Goal: Task Accomplishment & Management: Manage account settings

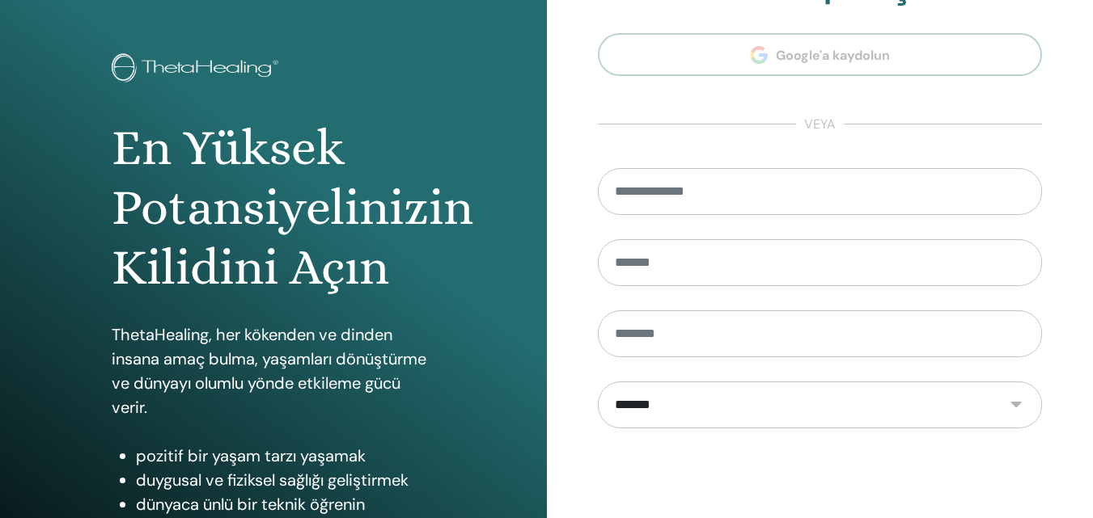
scroll to position [258, 0]
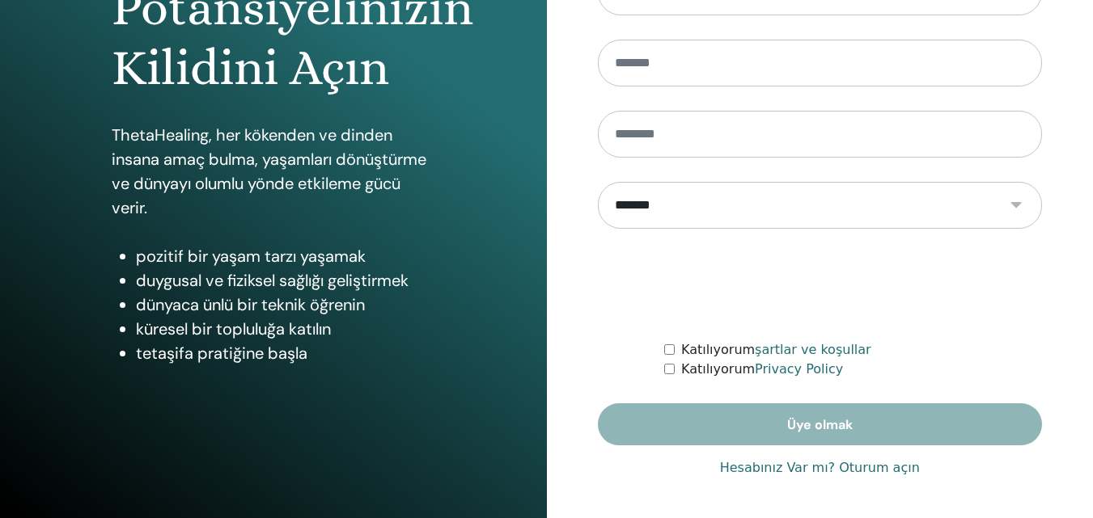
type input "**********"
click at [780, 467] on link "Hesabınız Var mı? Oturum açın" at bounding box center [820, 468] width 200 height 19
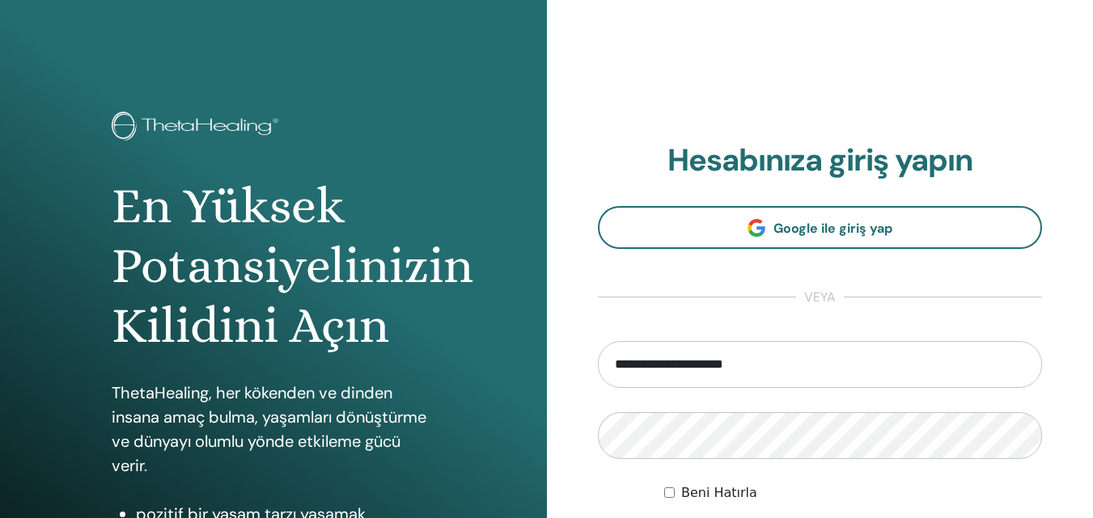
scroll to position [258, 0]
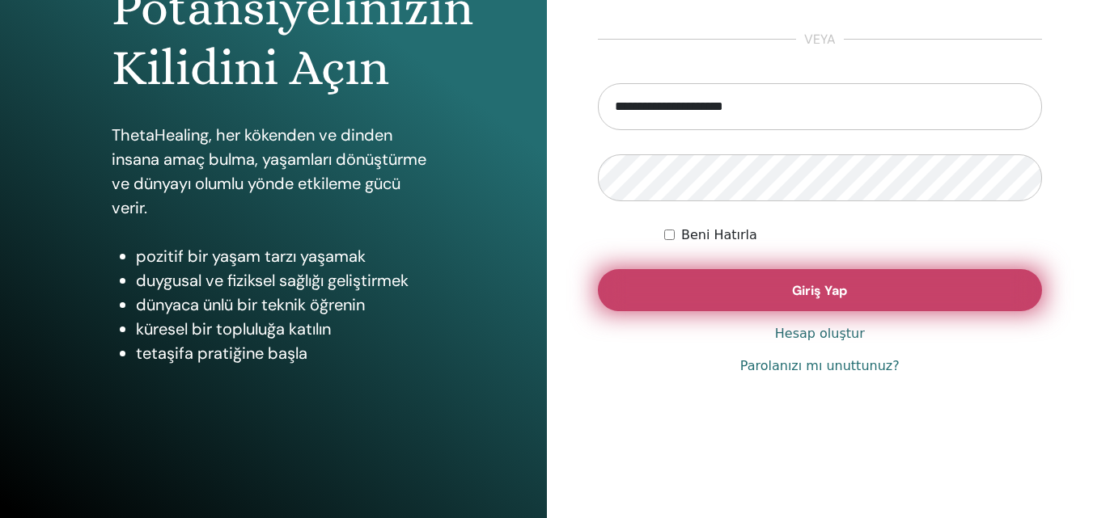
click at [822, 294] on span "Giriş Yap" at bounding box center [819, 290] width 55 height 17
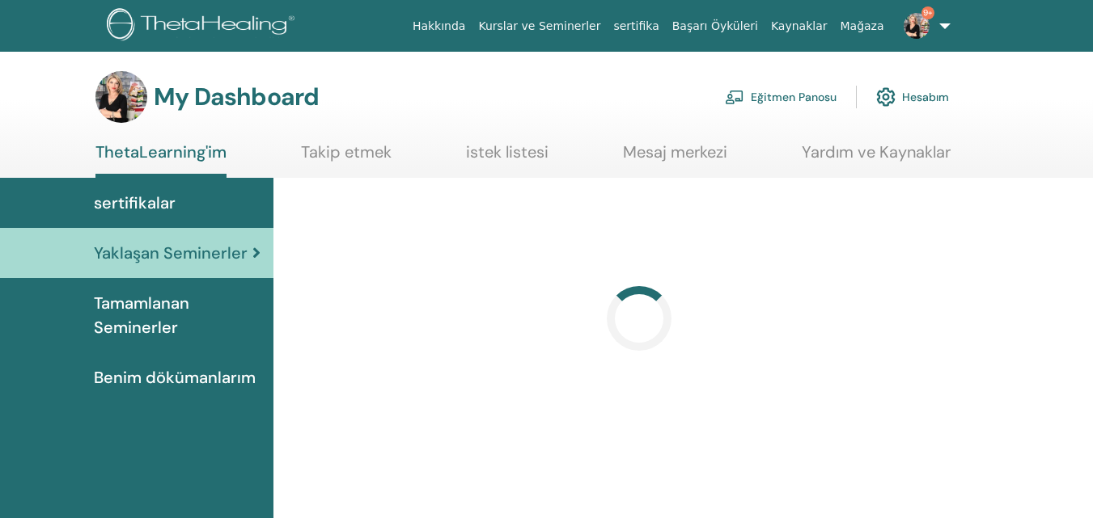
click at [781, 97] on link "Eğitmen Panosu" at bounding box center [781, 97] width 112 height 36
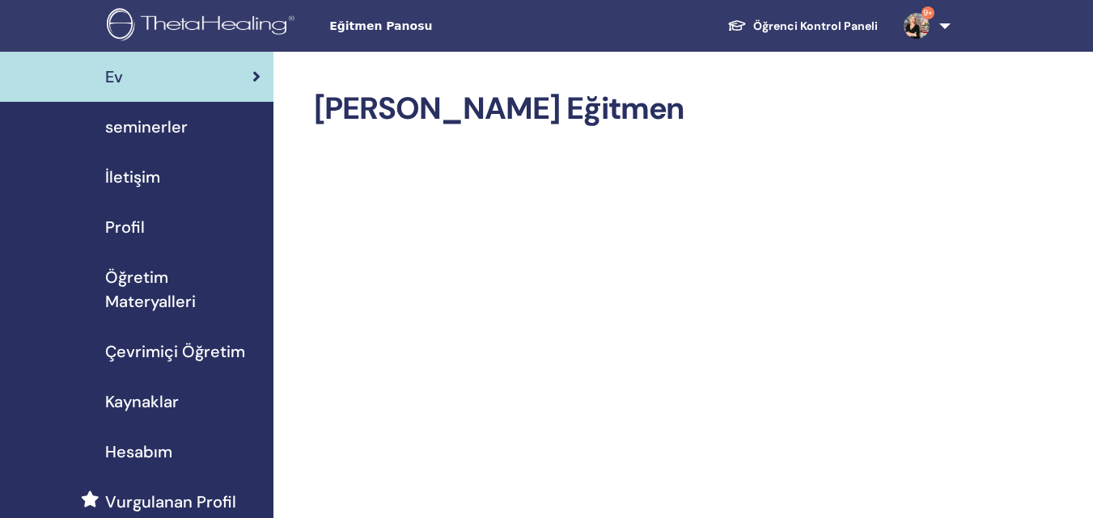
click at [169, 135] on span "seminerler" at bounding box center [146, 127] width 82 height 24
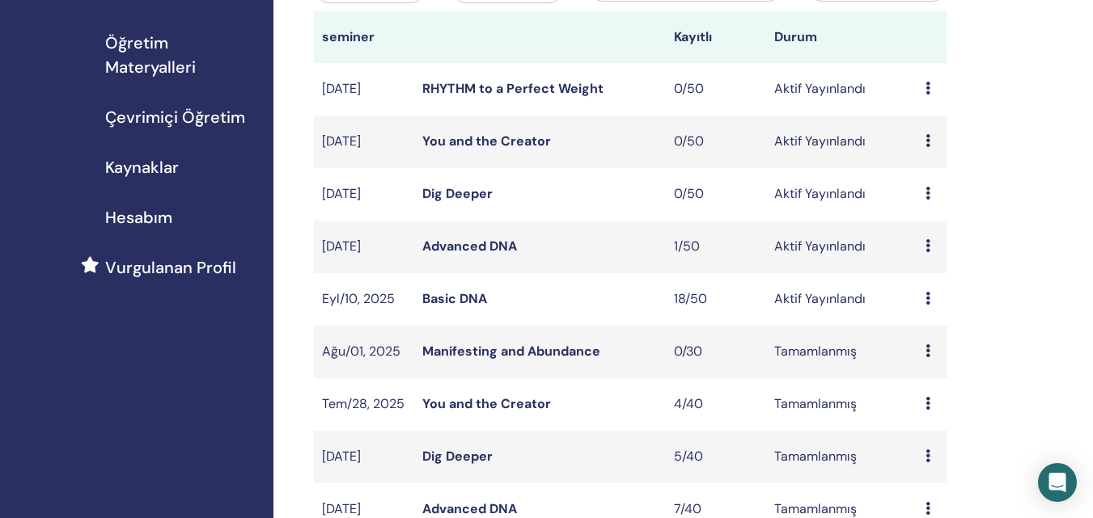
scroll to position [243, 0]
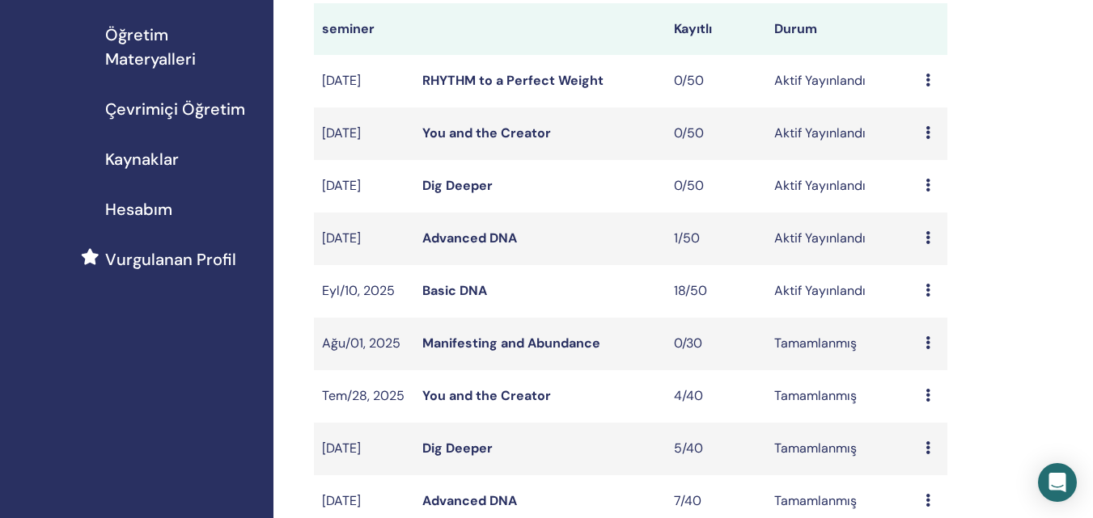
click at [452, 291] on link "Basic DNA" at bounding box center [454, 290] width 65 height 17
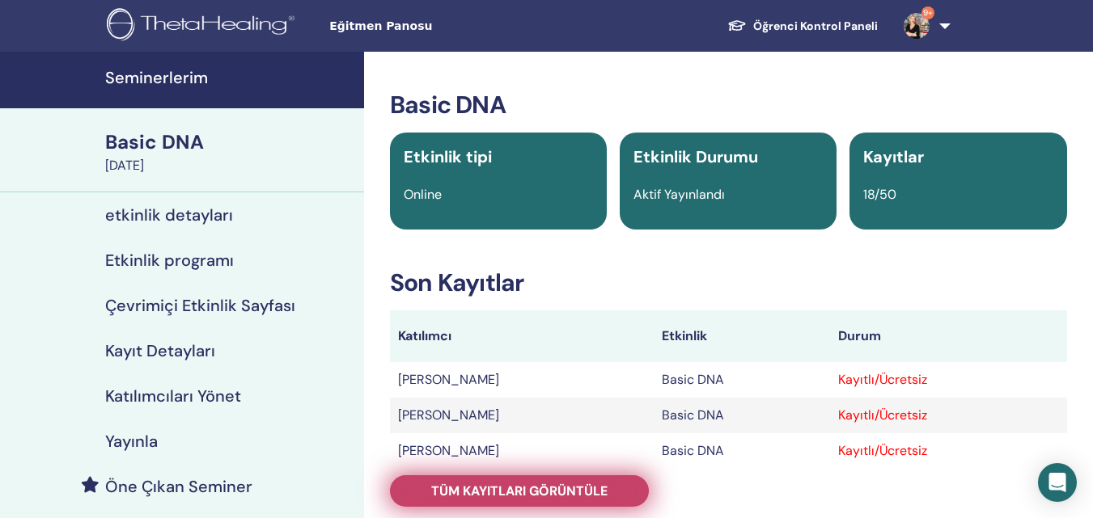
click at [567, 484] on span "Tüm kayıtları görüntüle" at bounding box center [519, 491] width 176 height 17
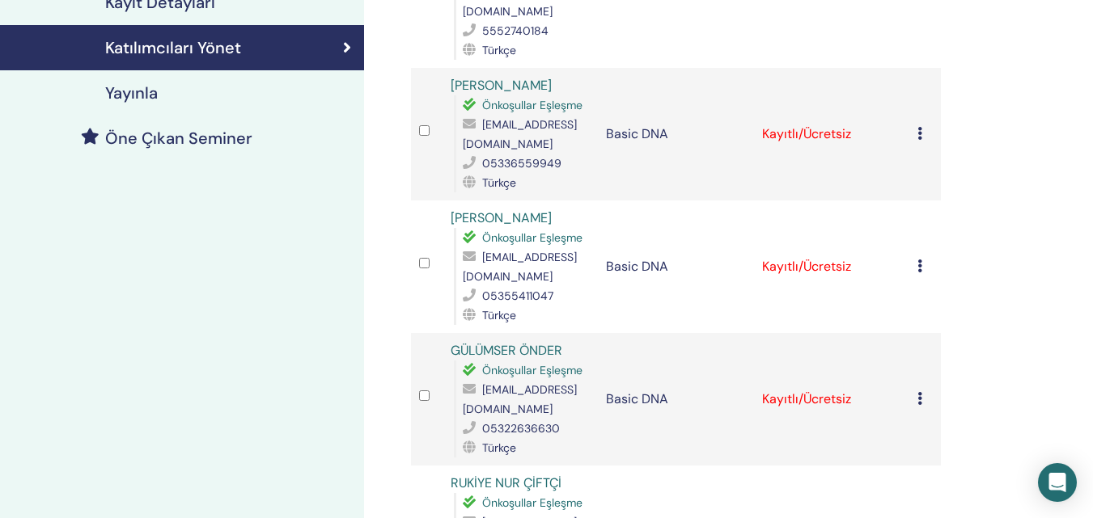
scroll to position [323, 0]
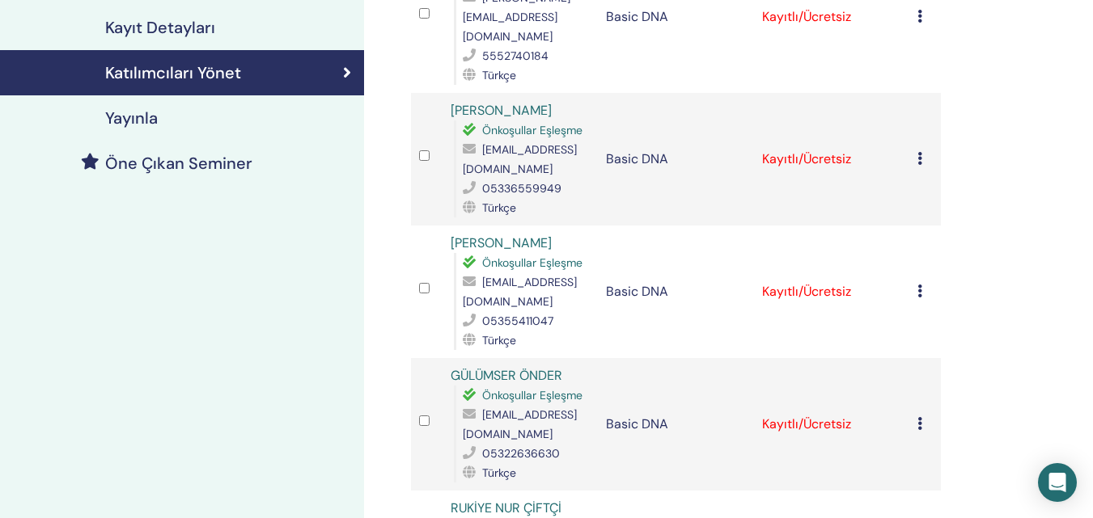
click at [915, 134] on td "Kaydı İptal Et Otomatik onaylama Ücretli Olarak İşaretle Ödenmemiş olarak işare…" at bounding box center [925, 159] width 32 height 133
click at [919, 152] on icon at bounding box center [919, 158] width 5 height 13
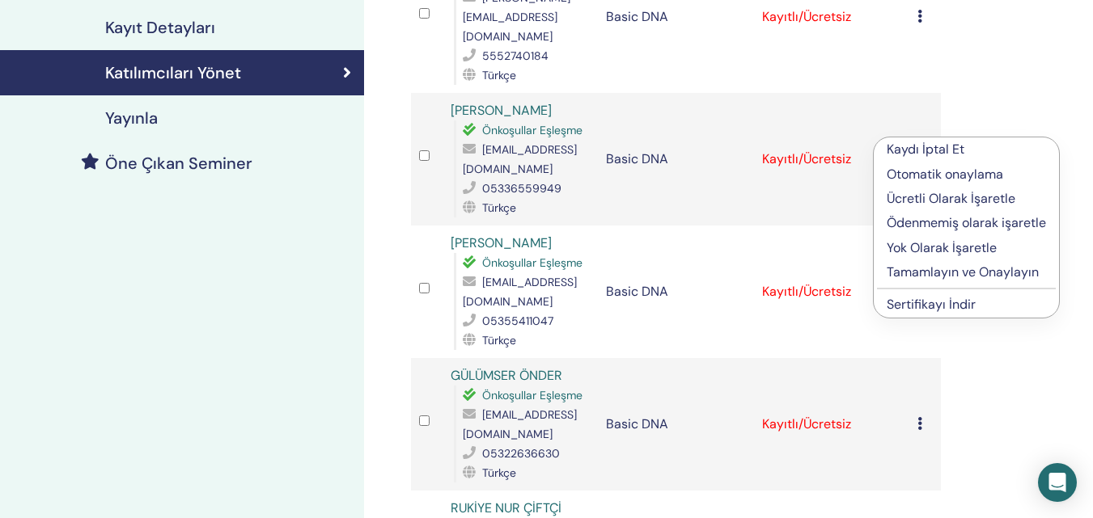
click at [916, 150] on p "Kaydı İptal Et" at bounding box center [965, 149] width 159 height 19
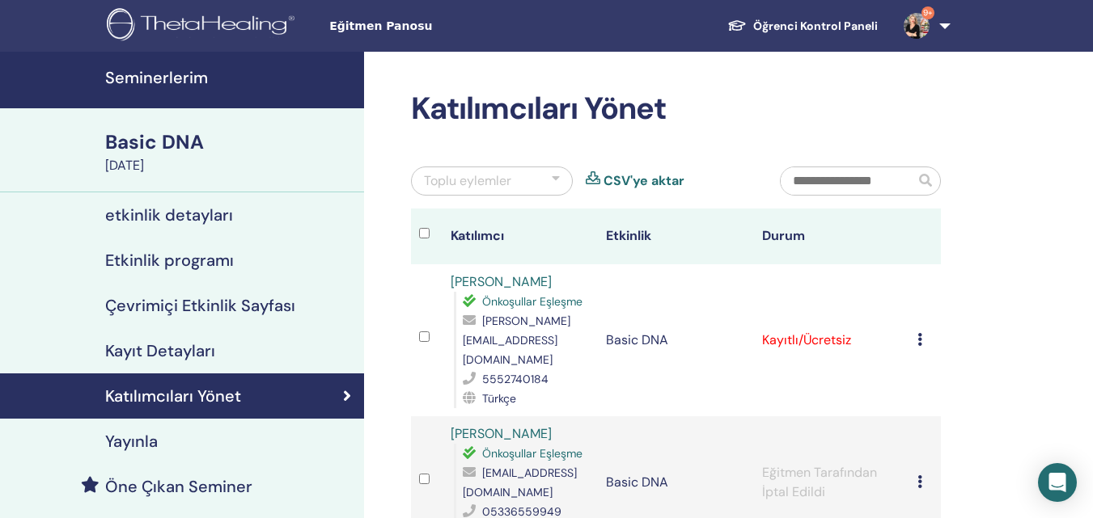
scroll to position [81, 0]
